Goal: Communication & Community: Share content

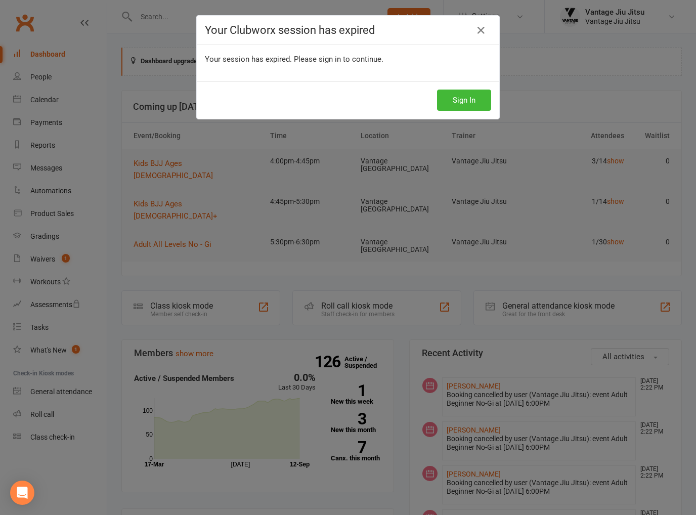
click at [449, 104] on button "Sign In" at bounding box center [464, 99] width 54 height 21
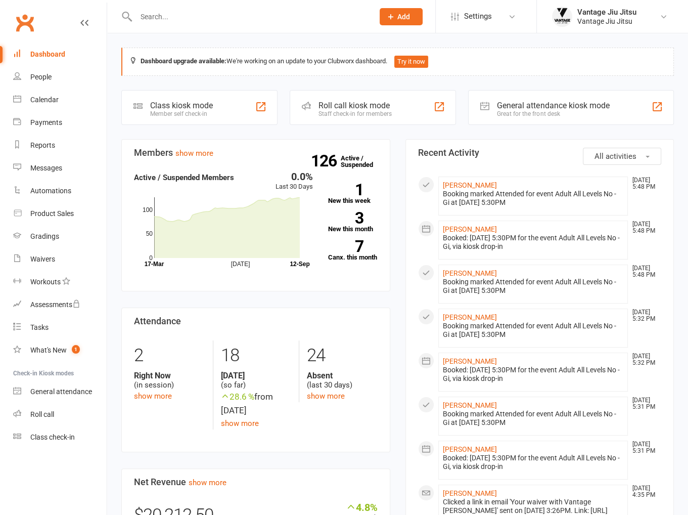
click at [180, 20] on input "text" at bounding box center [250, 17] width 234 height 14
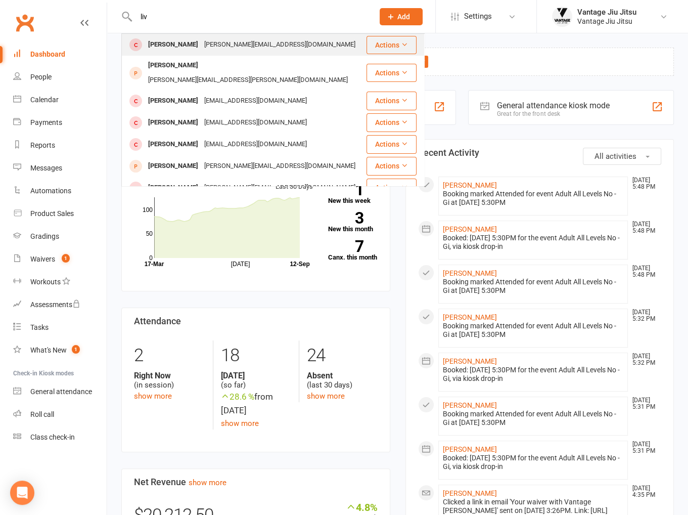
type input "liv"
click at [243, 45] on div "EMMA@SIDE-NOTE.COM" at bounding box center [279, 44] width 157 height 15
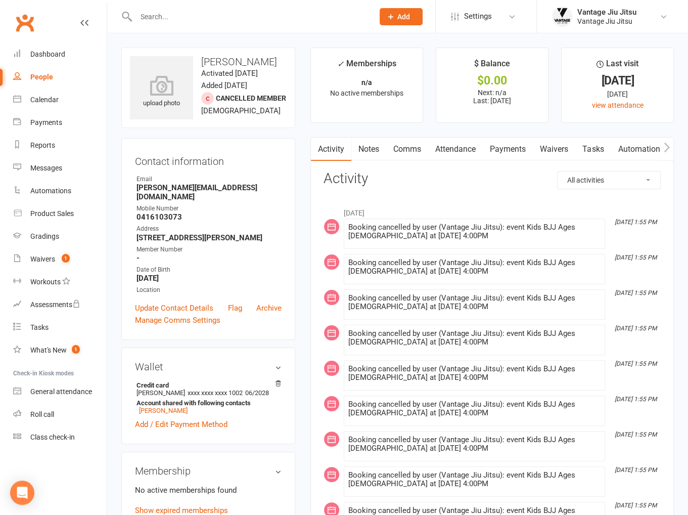
click at [457, 144] on link "Attendance" at bounding box center [455, 148] width 55 height 23
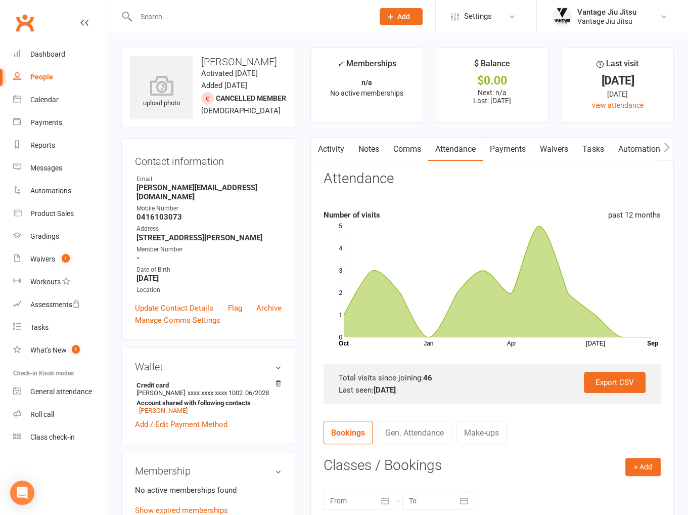
click at [413, 149] on link "Comms" at bounding box center [407, 148] width 42 height 23
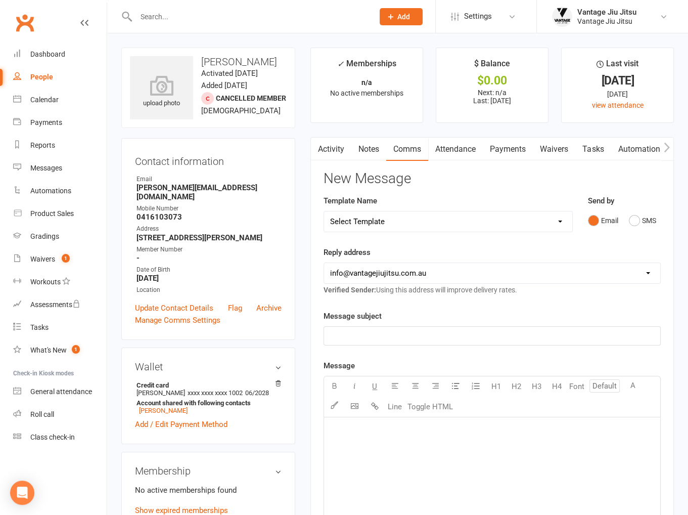
click at [479, 227] on select "Select Template [Email] Adult 14 day follow up [Email] Adult 7 day follow up [E…" at bounding box center [448, 221] width 248 height 20
select select "6"
click at [324, 211] on select "Select Template [Email] Adult 14 day follow up [Email] Adult 7 day follow up [E…" at bounding box center [448, 221] width 248 height 20
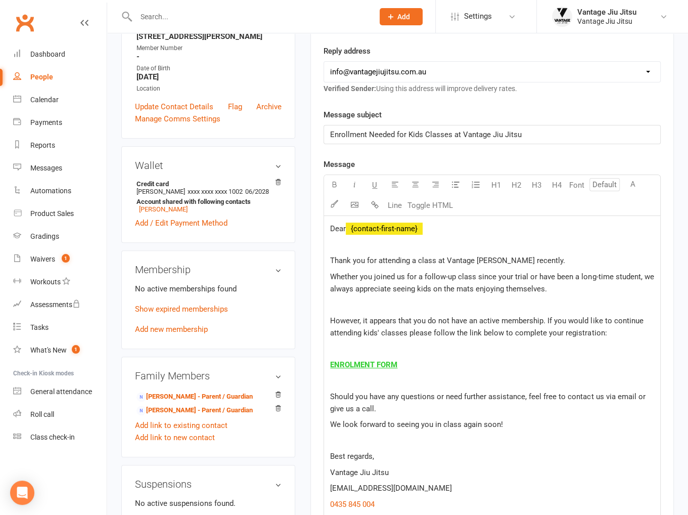
scroll to position [202, 0]
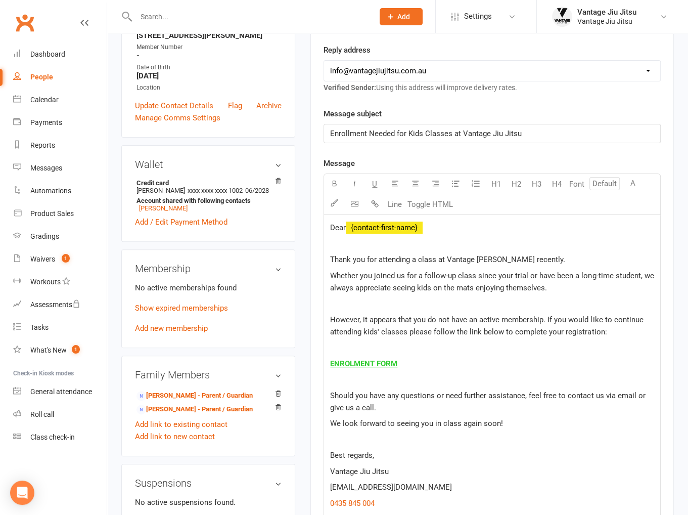
click at [374, 364] on span "ENROLMENT FORM" at bounding box center [363, 363] width 67 height 9
click at [49, 166] on div "Messages" at bounding box center [46, 168] width 32 height 8
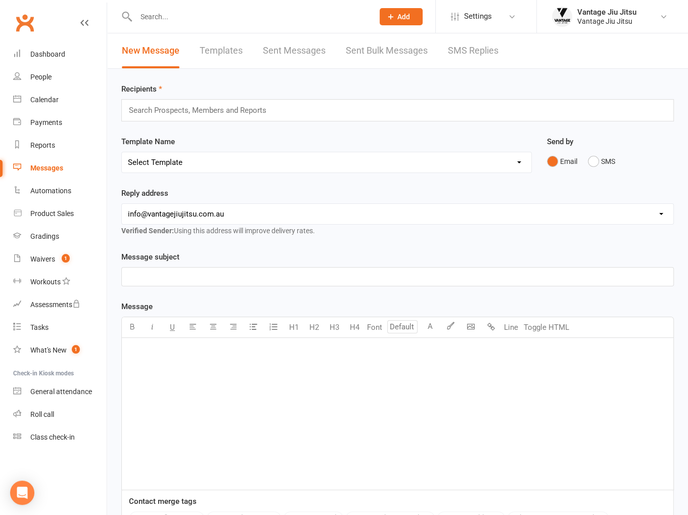
click at [219, 51] on link "Templates" at bounding box center [221, 50] width 43 height 35
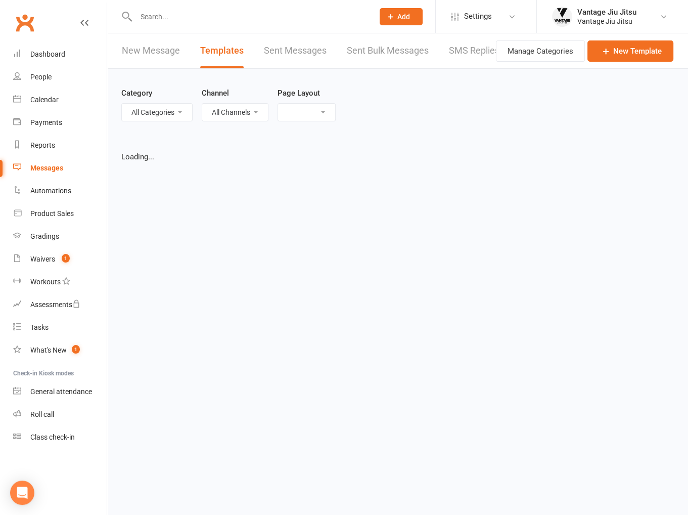
select select "grid"
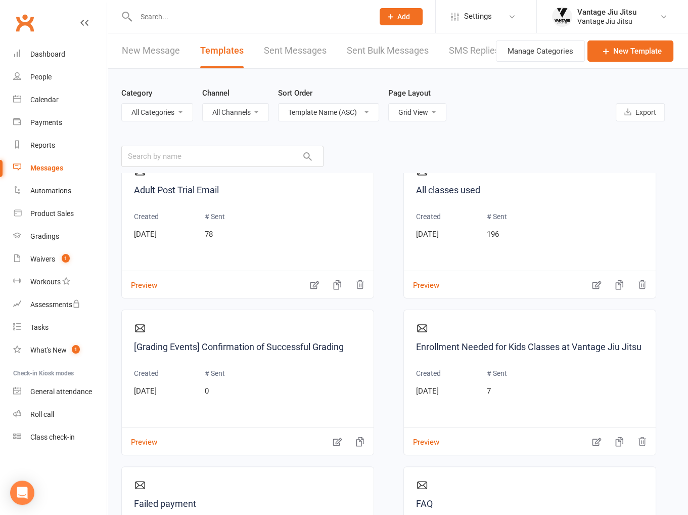
scroll to position [354, 0]
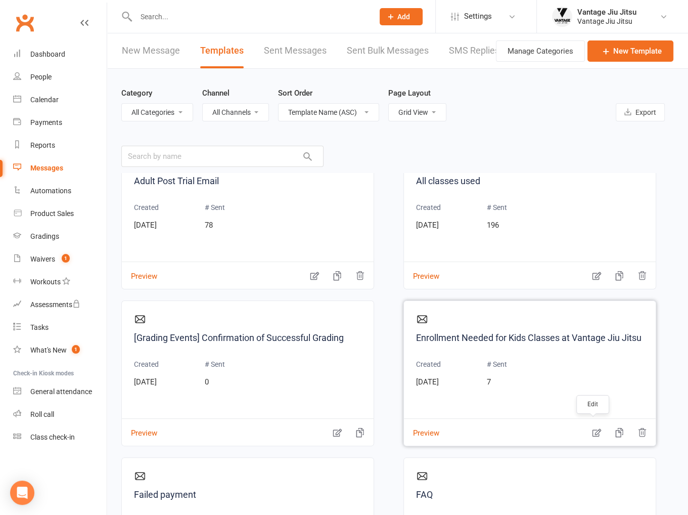
click at [592, 433] on icon "button" at bounding box center [596, 433] width 9 height 8
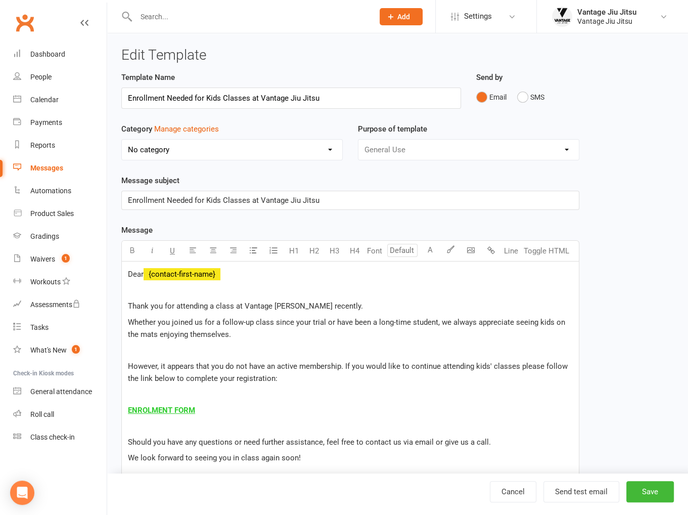
click at [161, 406] on span "ENROLMENT FORM" at bounding box center [161, 409] width 67 height 9
click at [297, 408] on p "$ ENROLMENT FORM $ $ ﻿ $" at bounding box center [350, 410] width 445 height 12
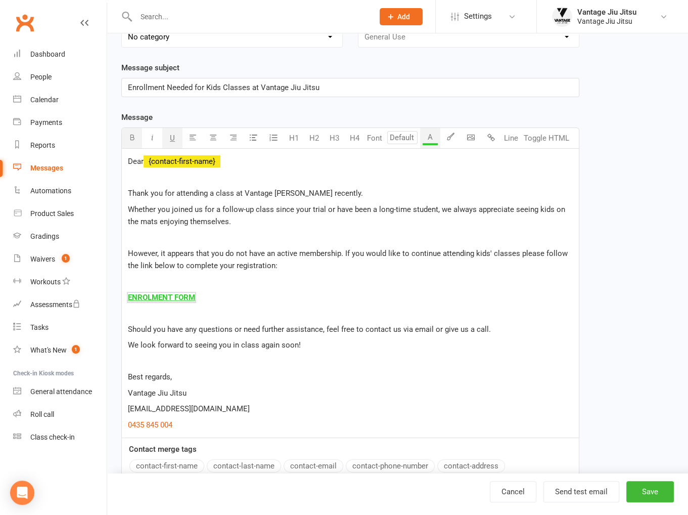
scroll to position [101, 0]
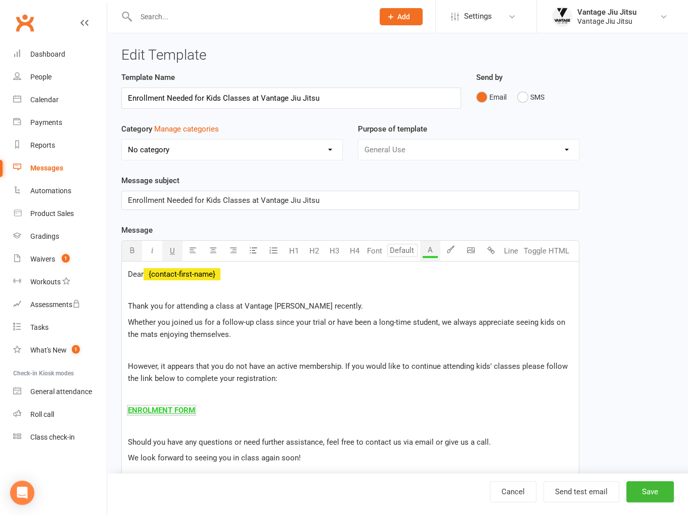
select select "grid"
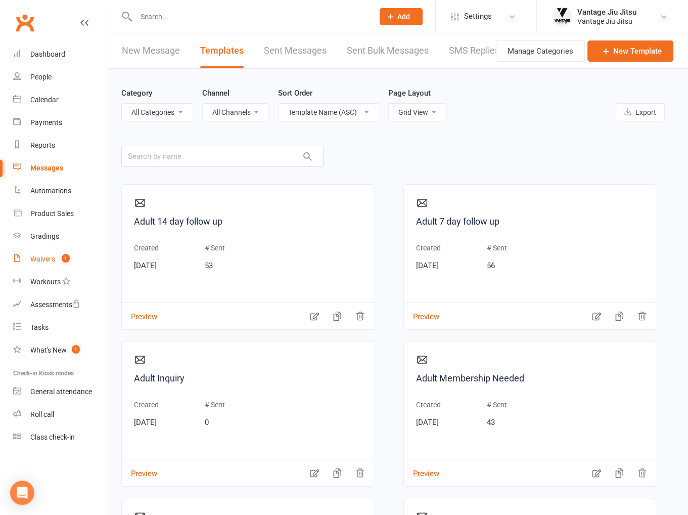
click at [52, 259] on div "Waivers" at bounding box center [42, 259] width 25 height 8
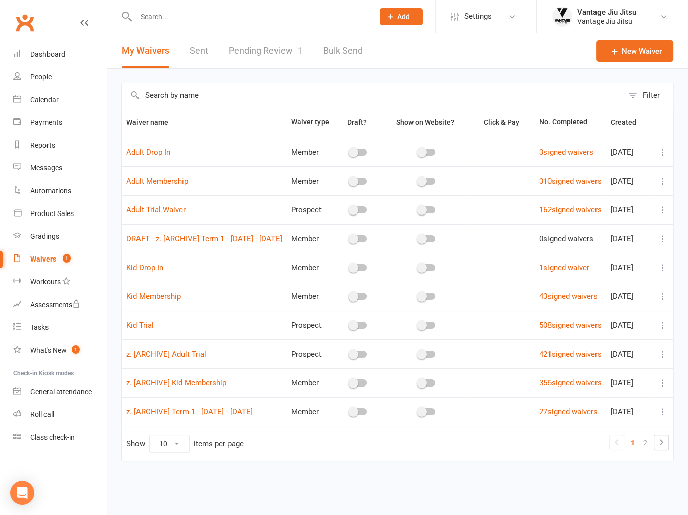
click at [662, 301] on icon at bounding box center [663, 296] width 10 height 10
click at [588, 376] on link "Copy external link to clipboard" at bounding box center [601, 379] width 119 height 20
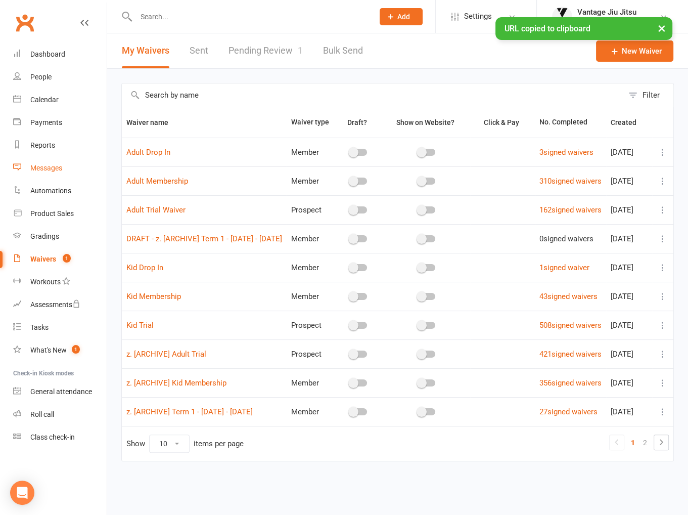
click at [44, 168] on div "Messages" at bounding box center [46, 168] width 32 height 8
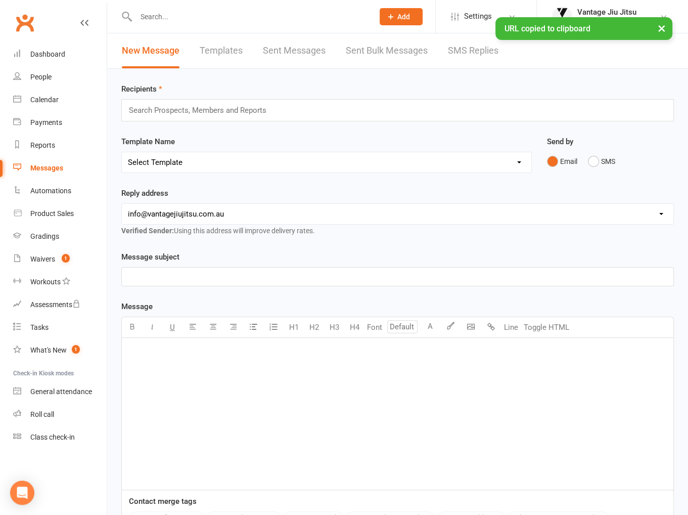
click at [221, 44] on link "Templates" at bounding box center [221, 50] width 43 height 35
select select "grid"
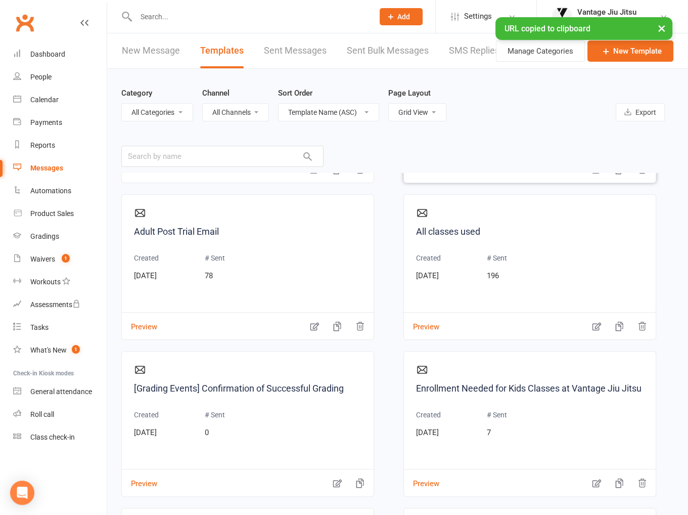
scroll to position [455, 0]
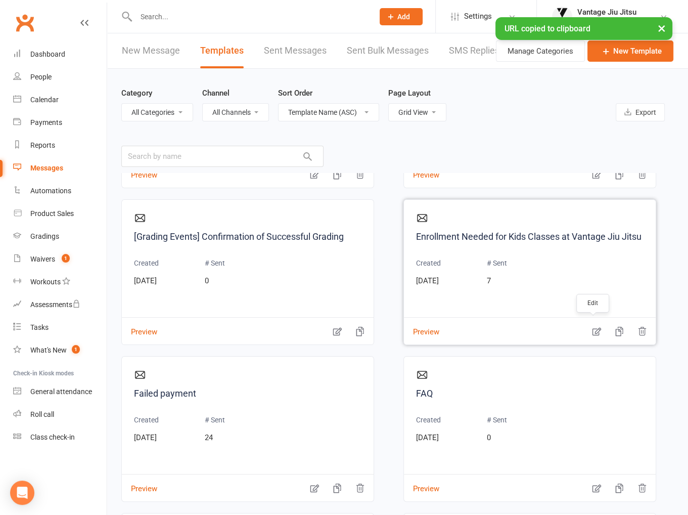
click at [595, 331] on icon "button" at bounding box center [596, 331] width 10 height 10
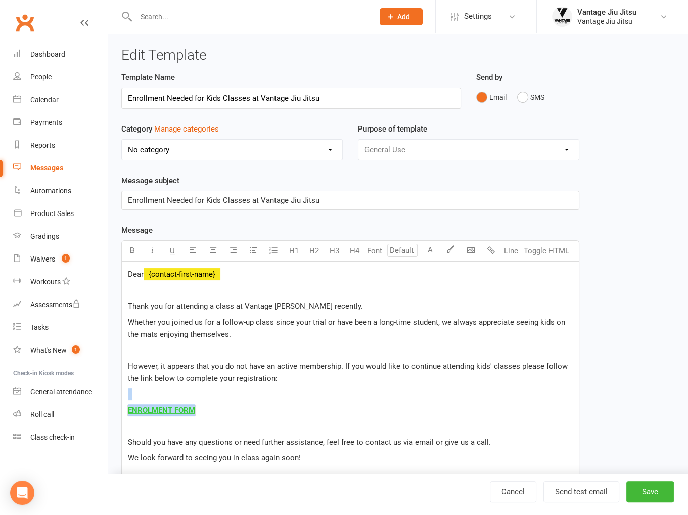
drag, startPoint x: 197, startPoint y: 410, endPoint x: 146, endPoint y: 393, distance: 53.2
click at [125, 398] on div "Dear ﻿ {contact-first-name} Thank you for attending a class at Vantage Jiu Jits…" at bounding box center [350, 405] width 457 height 289
click at [300, 402] on div "Dear ﻿ {contact-first-name} Thank you for attending a class at Vantage Jiu Jits…" at bounding box center [350, 405] width 457 height 289
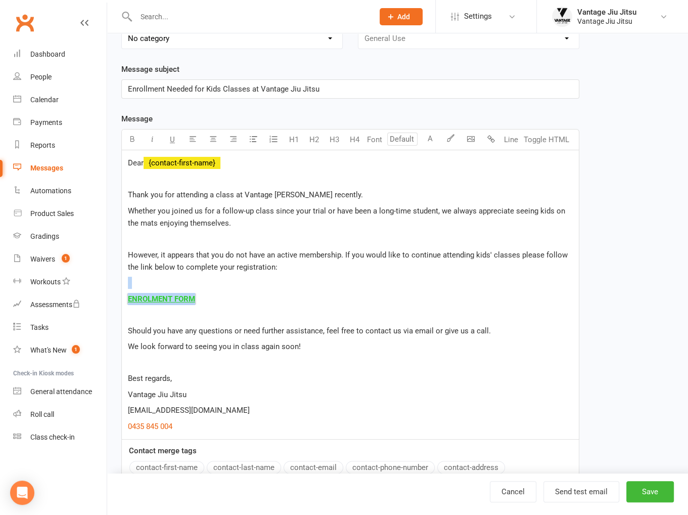
scroll to position [211, 0]
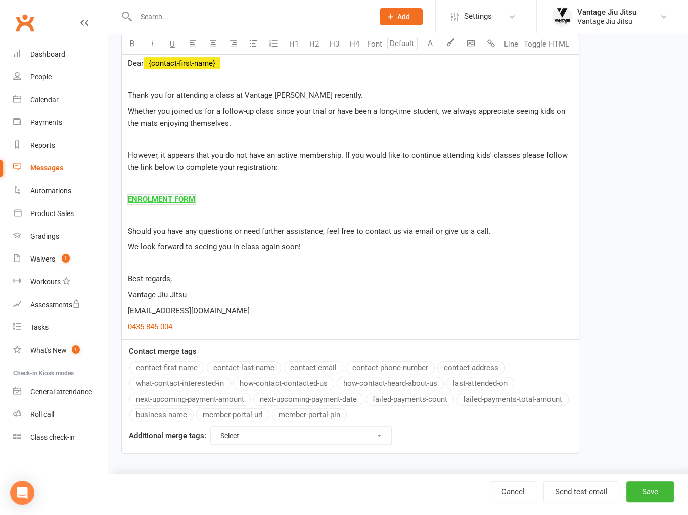
click at [202, 217] on p at bounding box center [350, 215] width 445 height 12
drag, startPoint x: 198, startPoint y: 200, endPoint x: 129, endPoint y: 197, distance: 69.3
click at [129, 197] on p "$ ENROLMENT FORM $ $ ﻿ $" at bounding box center [350, 199] width 445 height 12
click at [653, 502] on button "Save" at bounding box center [650, 491] width 48 height 21
select select "grid"
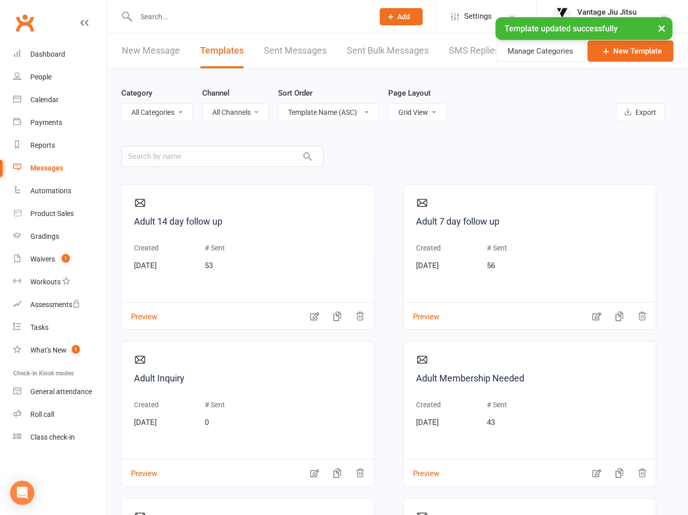
click at [244, 15] on input "text" at bounding box center [250, 17] width 234 height 14
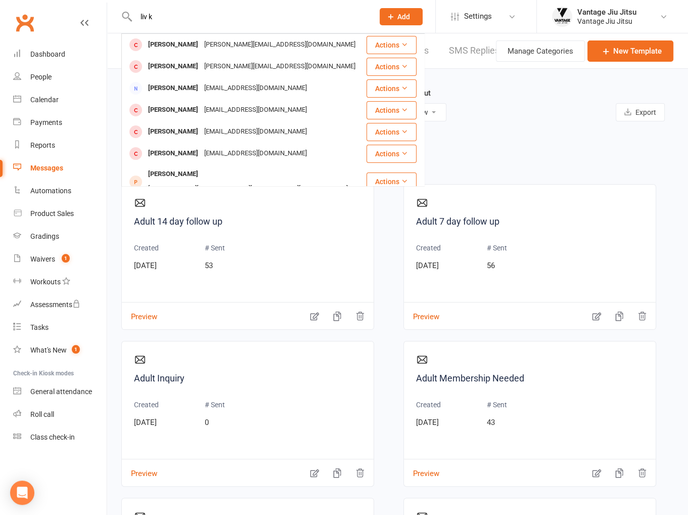
type input "liv k"
click at [237, 37] on div "EMMA@SIDE-NOTE.COM" at bounding box center [279, 44] width 157 height 15
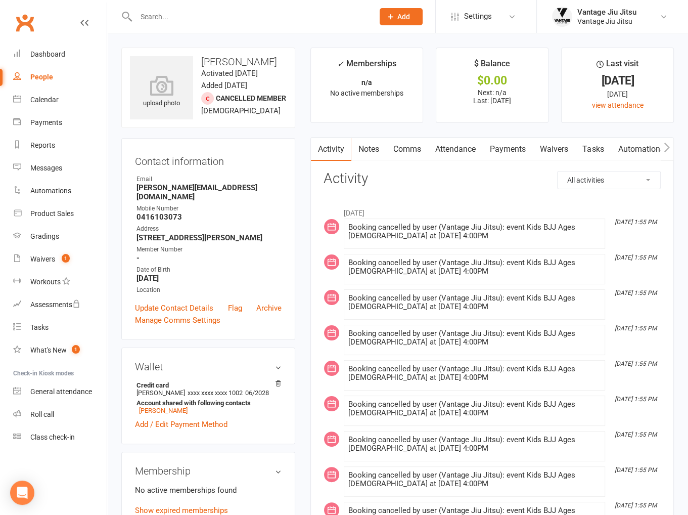
click at [407, 153] on link "Comms" at bounding box center [407, 148] width 42 height 23
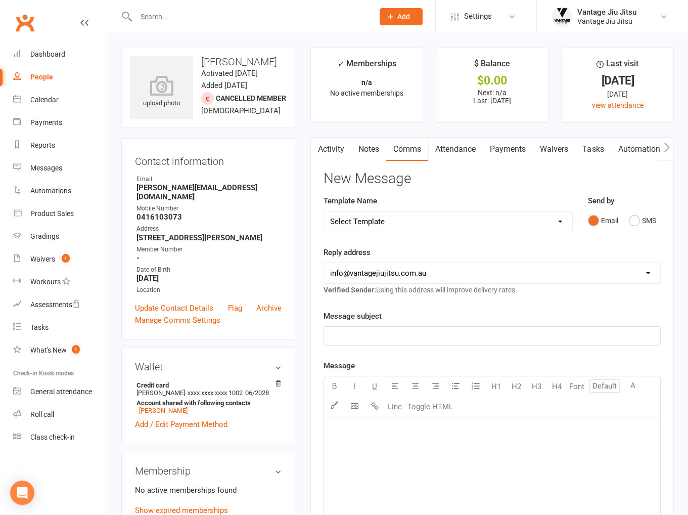
click at [408, 224] on select "Select Template [Email] Adult 14 day follow up [Email] Adult 7 day follow up [E…" at bounding box center [448, 221] width 248 height 20
select select "6"
click at [324, 211] on select "Select Template [Email] Adult 14 day follow up [Email] Adult 7 day follow up [E…" at bounding box center [448, 221] width 248 height 20
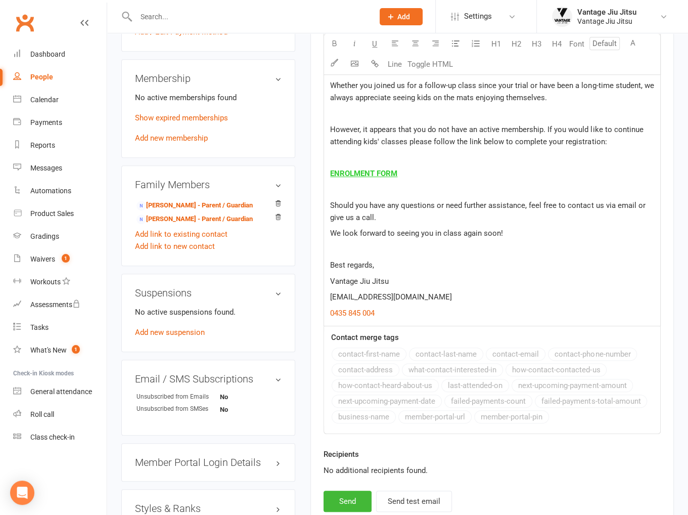
scroll to position [532, 0]
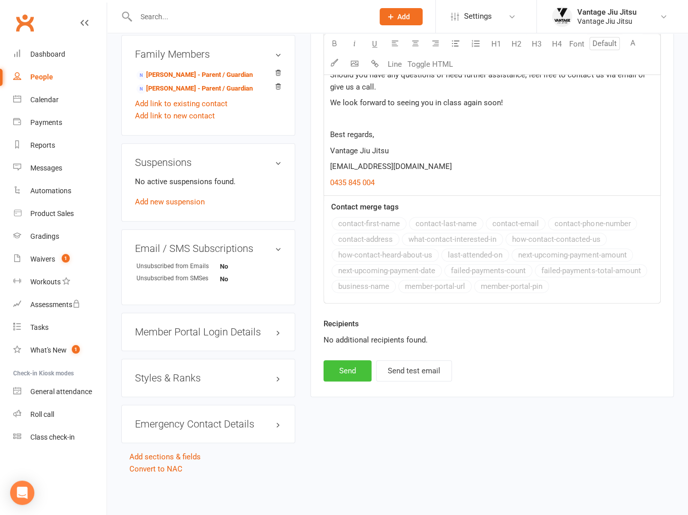
click at [354, 365] on button "Send" at bounding box center [347, 370] width 48 height 21
select select
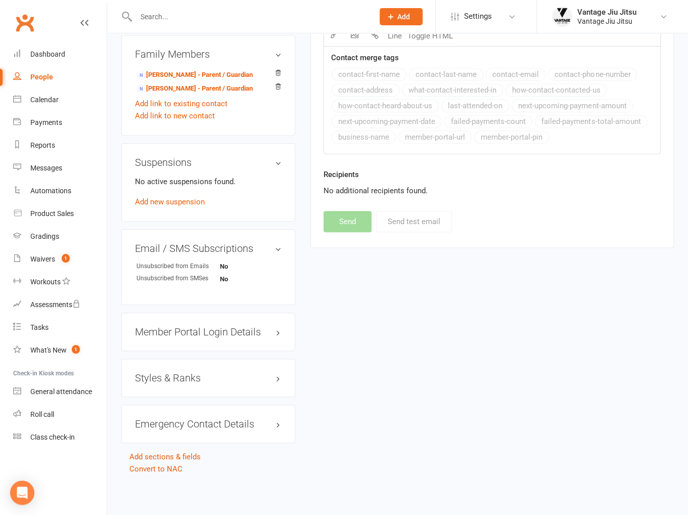
click at [23, 21] on link "Clubworx" at bounding box center [24, 22] width 25 height 25
